Goal: Task Accomplishment & Management: Manage account settings

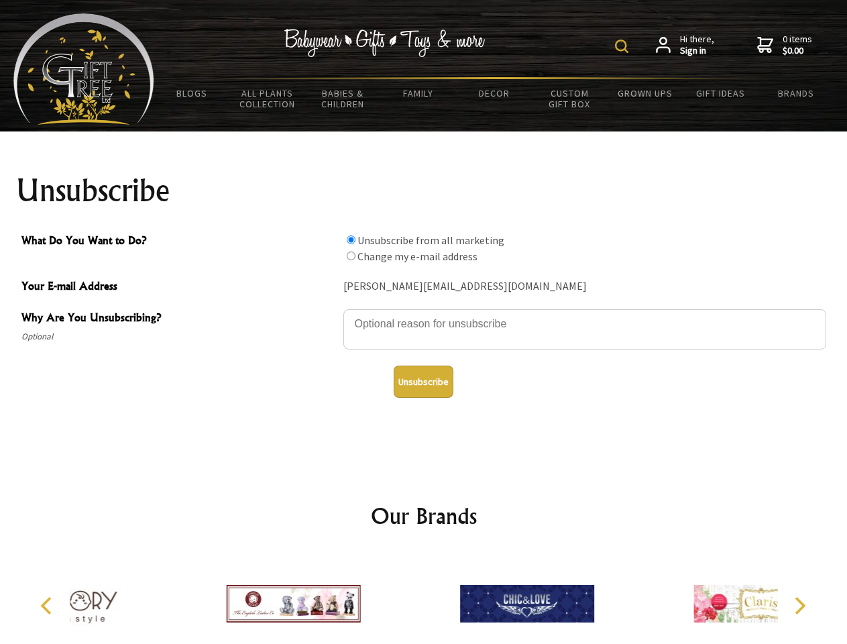
click at [624, 46] on img at bounding box center [621, 46] width 13 height 13
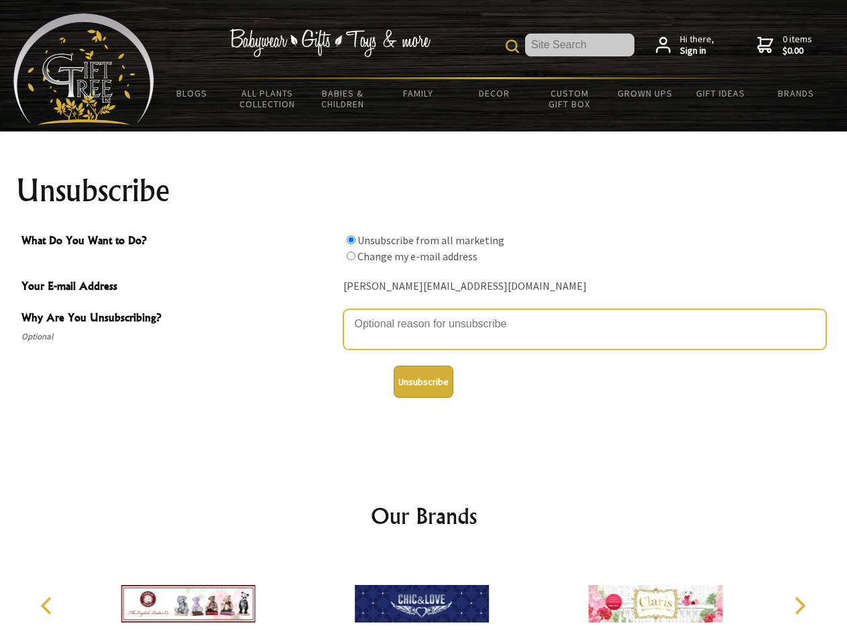
click at [424, 314] on textarea "Why Are You Unsubscribing?" at bounding box center [584, 329] width 483 height 40
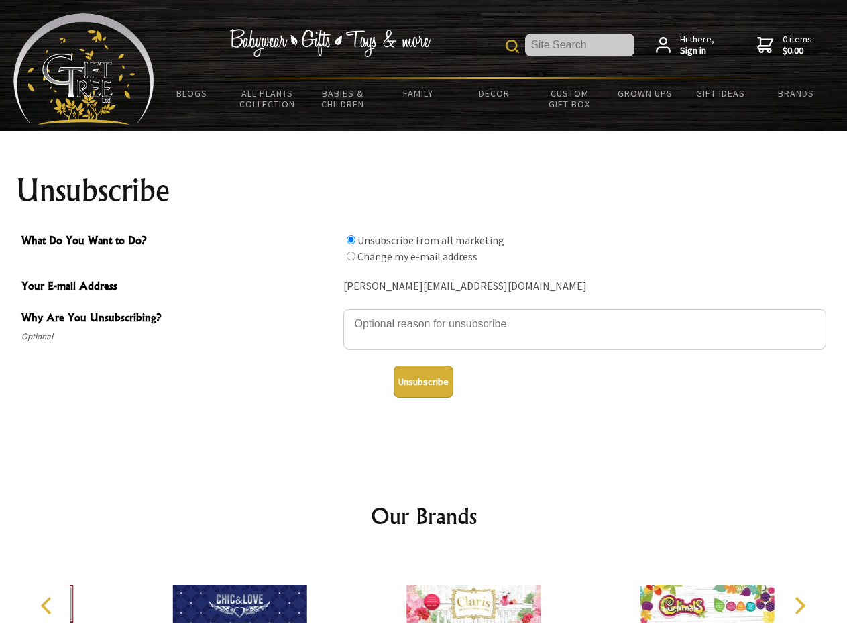
click at [351, 239] on input "What Do You Want to Do?" at bounding box center [351, 239] width 9 height 9
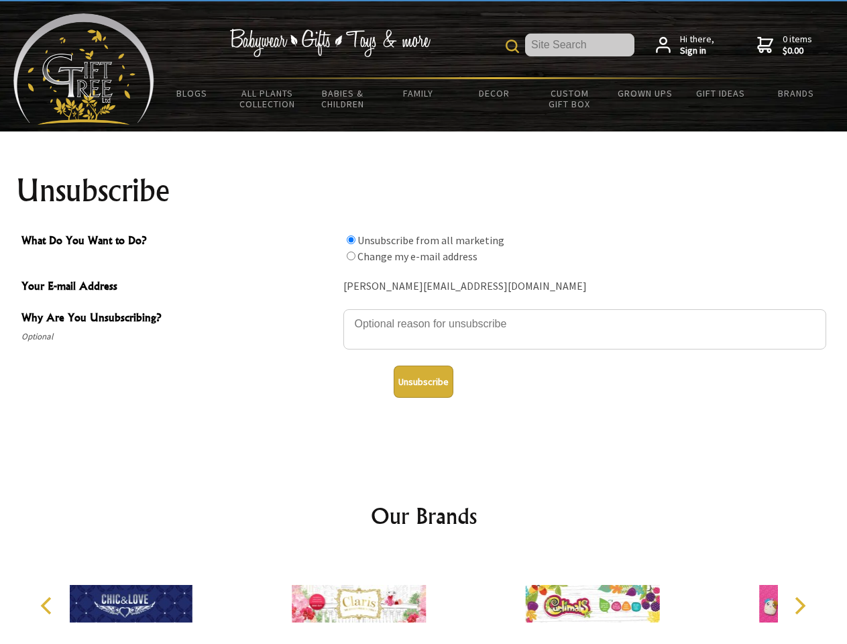
click at [351, 256] on input "What Do You Want to Do?" at bounding box center [351, 256] width 9 height 9
radio input "true"
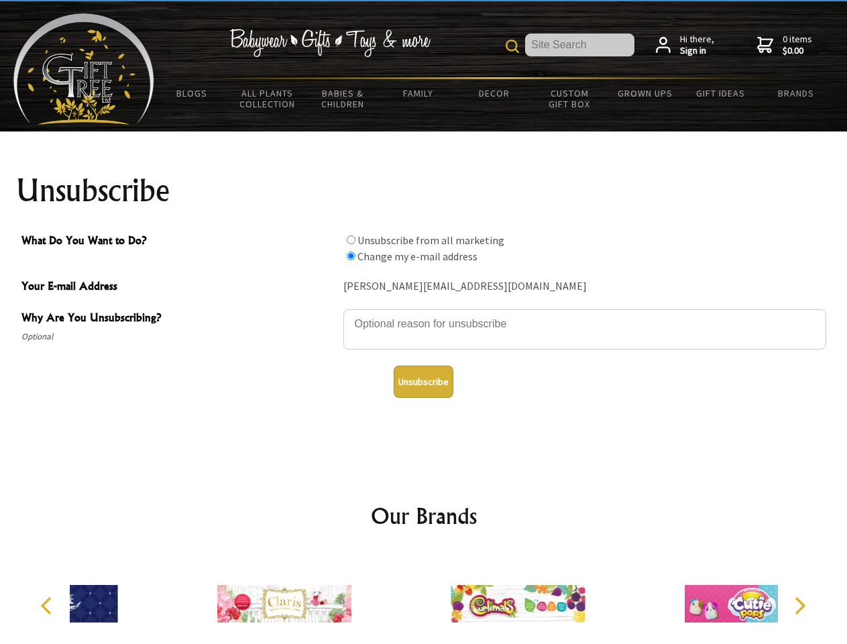
click at [423, 382] on button "Unsubscribe" at bounding box center [424, 382] width 60 height 32
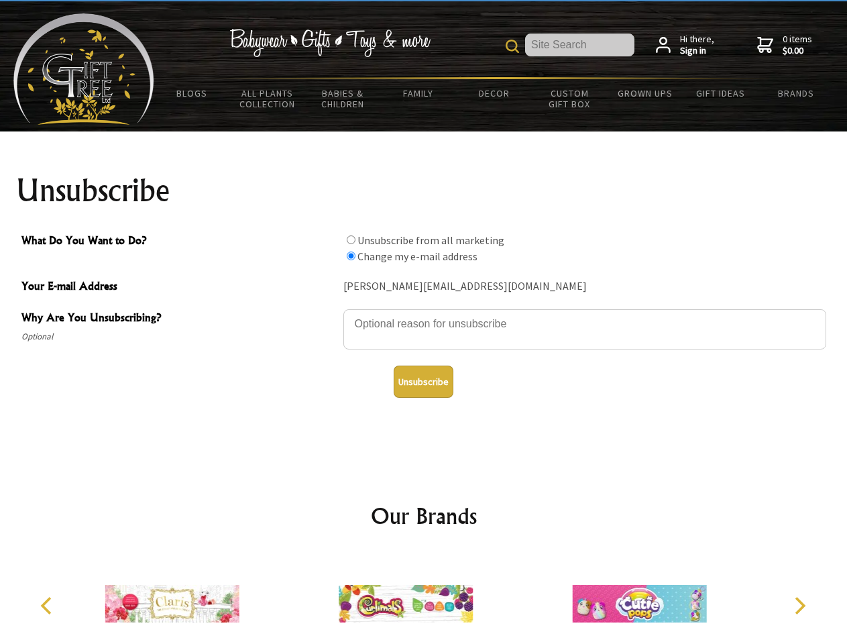
click at [424, 598] on img at bounding box center [406, 603] width 134 height 101
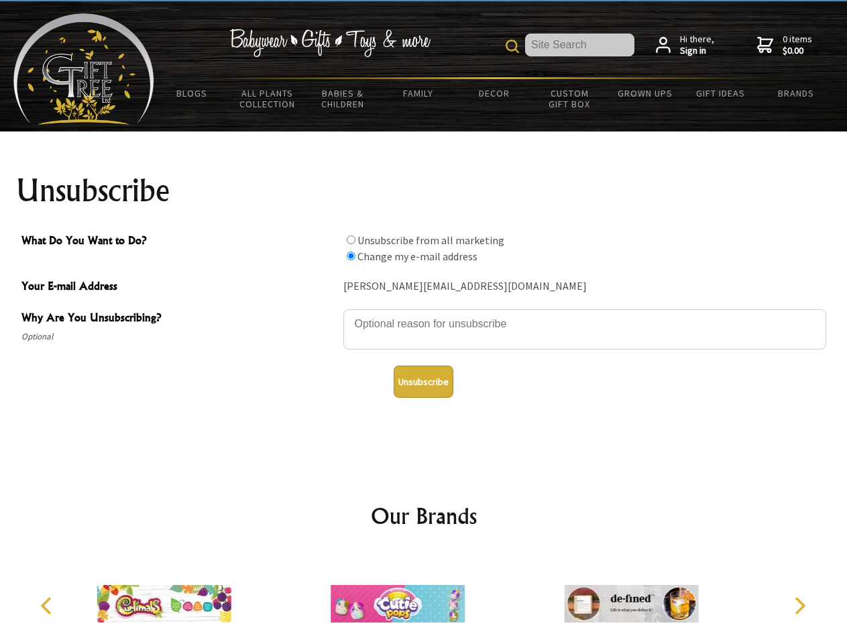
click at [48, 606] on icon "Previous" at bounding box center [47, 605] width 17 height 17
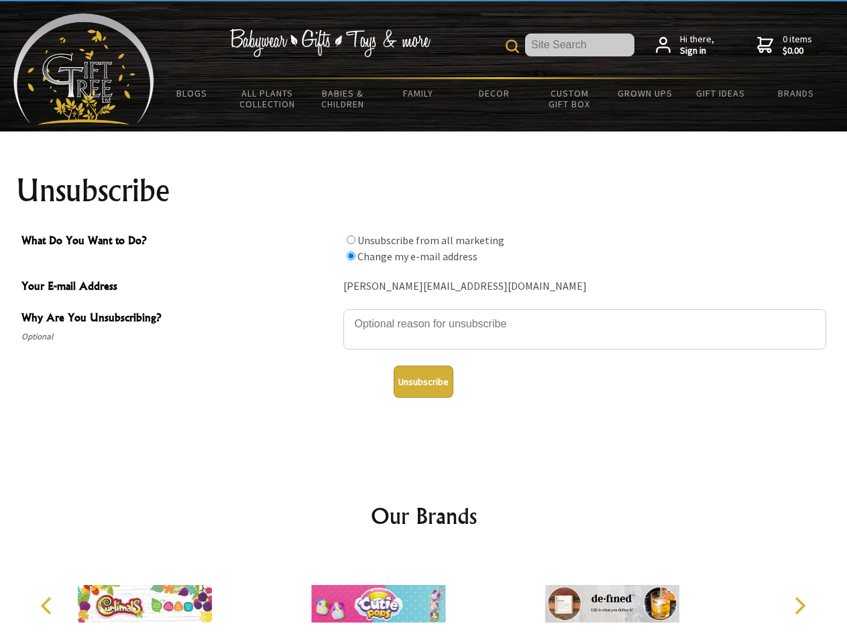
click at [800, 606] on icon "Next" at bounding box center [798, 605] width 17 height 17
